Goal: Task Accomplishment & Management: Manage account settings

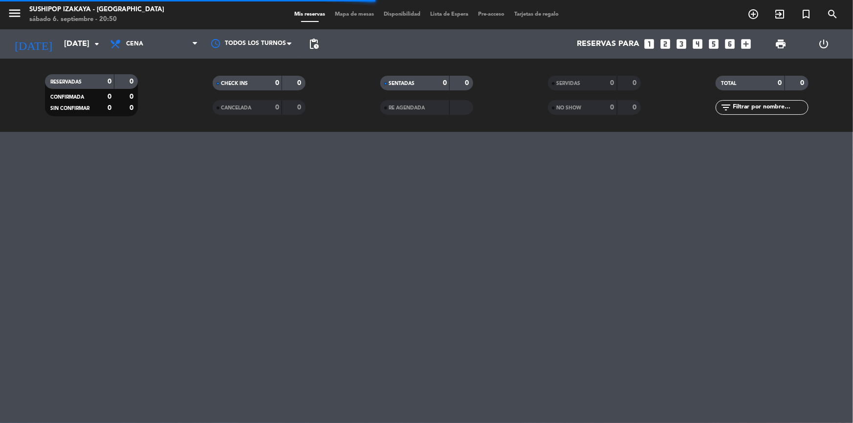
click at [320, 40] on span "pending_actions" at bounding box center [314, 44] width 20 height 20
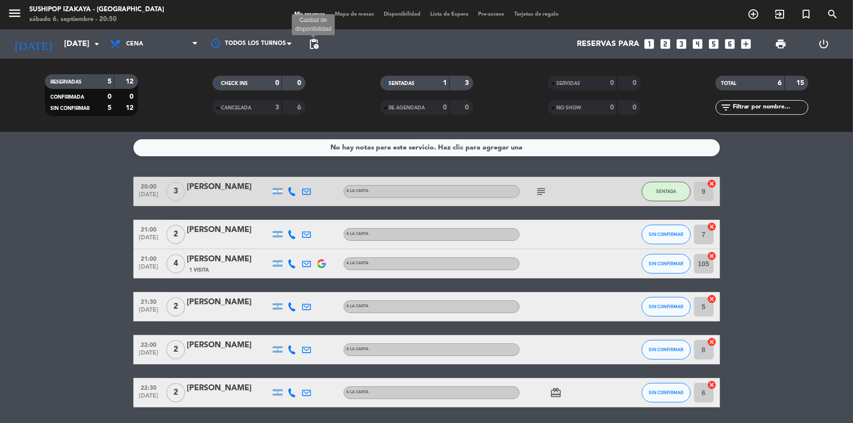
click at [310, 42] on span "pending_actions" at bounding box center [314, 44] width 12 height 12
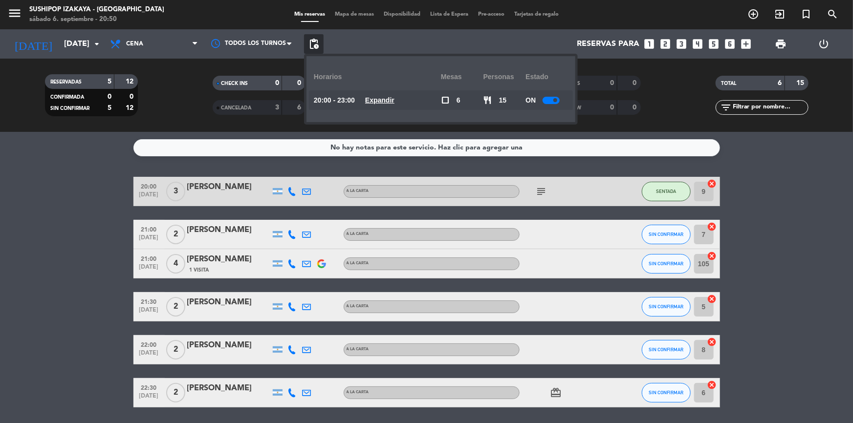
click at [550, 102] on div at bounding box center [551, 100] width 17 height 7
click at [776, 313] on bookings-row "20:00 [DATE] 3 [PERSON_NAME] A LA CARTA subject SENTADA 9 cancel 21:00 [DATE] 2…" at bounding box center [426, 292] width 853 height 231
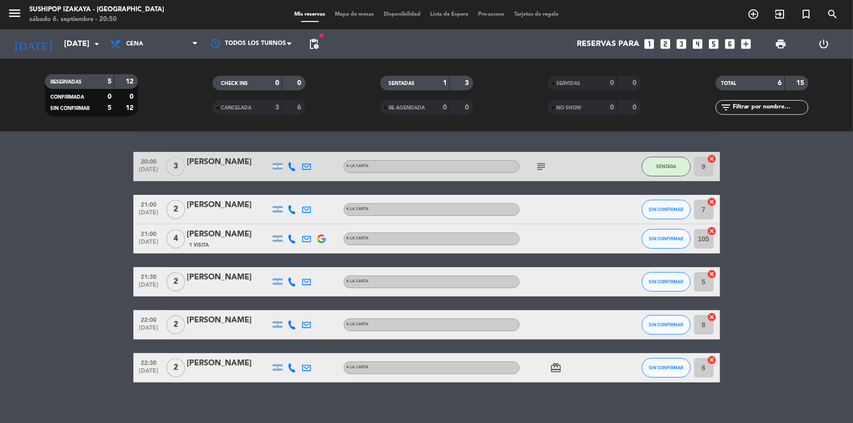
scroll to position [33, 0]
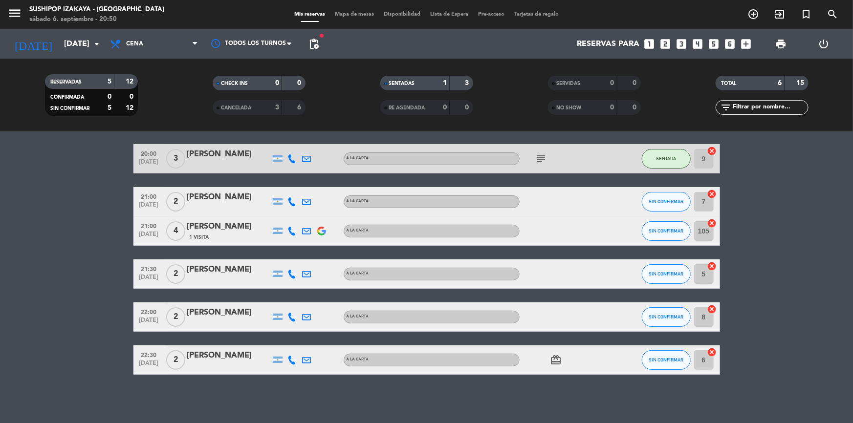
click at [289, 199] on icon at bounding box center [292, 202] width 9 height 9
click at [313, 186] on span at bounding box center [317, 186] width 8 height 8
click at [291, 274] on icon at bounding box center [292, 274] width 9 height 9
click at [316, 253] on div "Copiar content_paste |" at bounding box center [298, 258] width 64 height 10
click at [313, 260] on span at bounding box center [317, 258] width 8 height 8
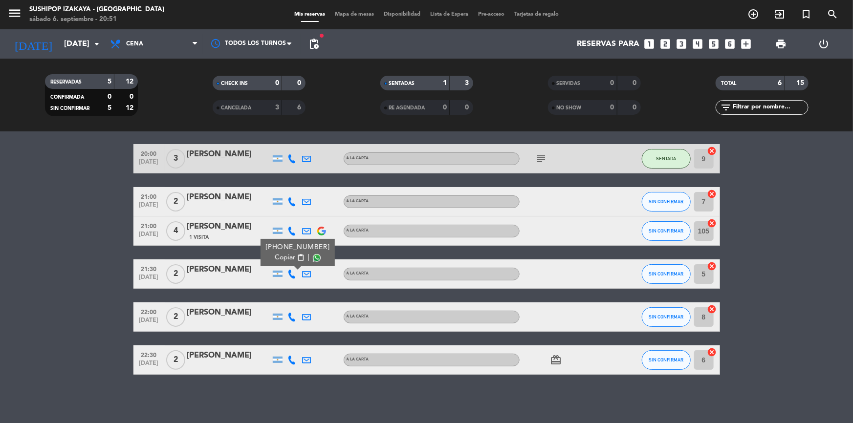
click at [290, 318] on icon at bounding box center [292, 317] width 9 height 9
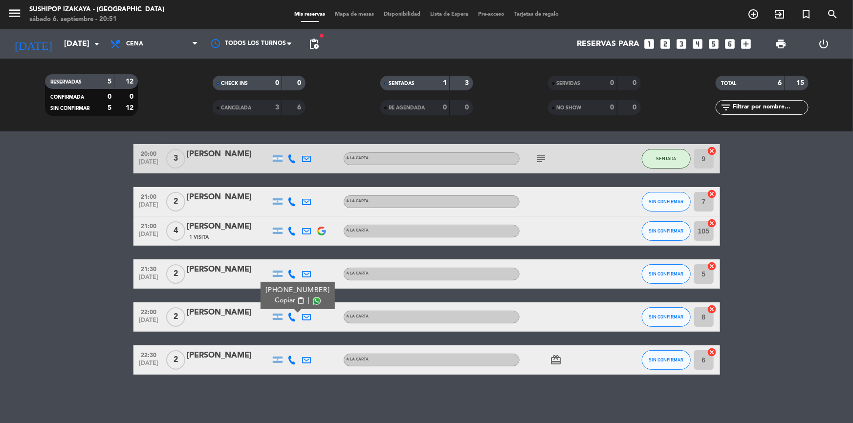
click at [313, 303] on span at bounding box center [317, 301] width 8 height 8
click at [290, 360] on icon at bounding box center [292, 360] width 9 height 9
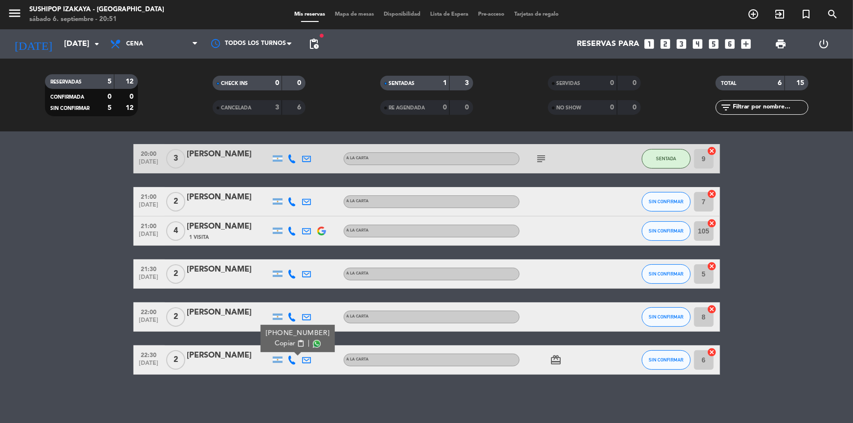
click at [313, 347] on span at bounding box center [317, 344] width 8 height 8
click at [365, 401] on div "No hay notas para este servicio. Haz clic para agregar una 20:00 [DATE] 3 [PERS…" at bounding box center [426, 277] width 853 height 291
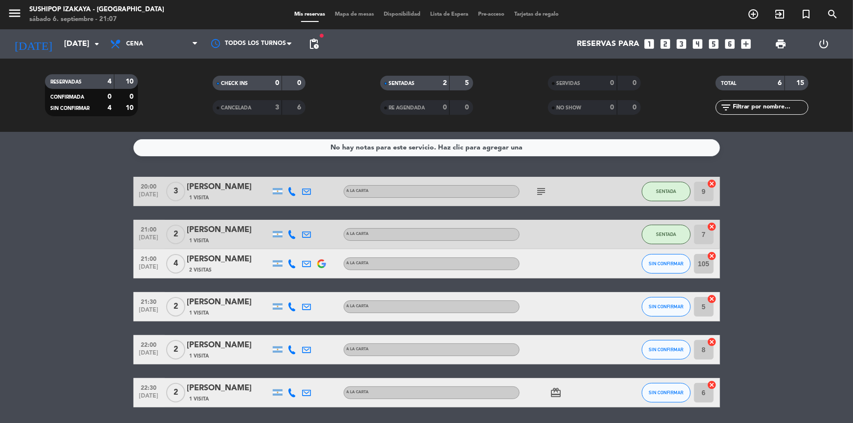
scroll to position [33, 0]
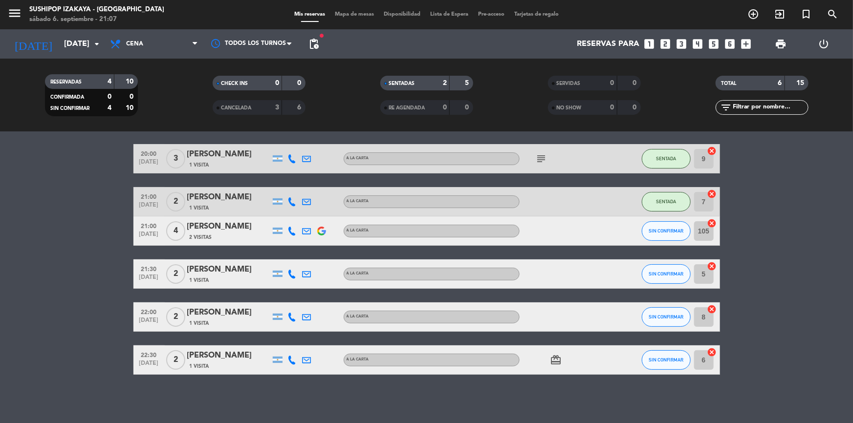
click at [728, 288] on bookings-row "20:00 sep. 6 3 Pablo Navickas 1 Visita A LA CARTA subject SENTADA 9 cancel 21:0…" at bounding box center [426, 259] width 853 height 231
